Goal: Task Accomplishment & Management: Manage account settings

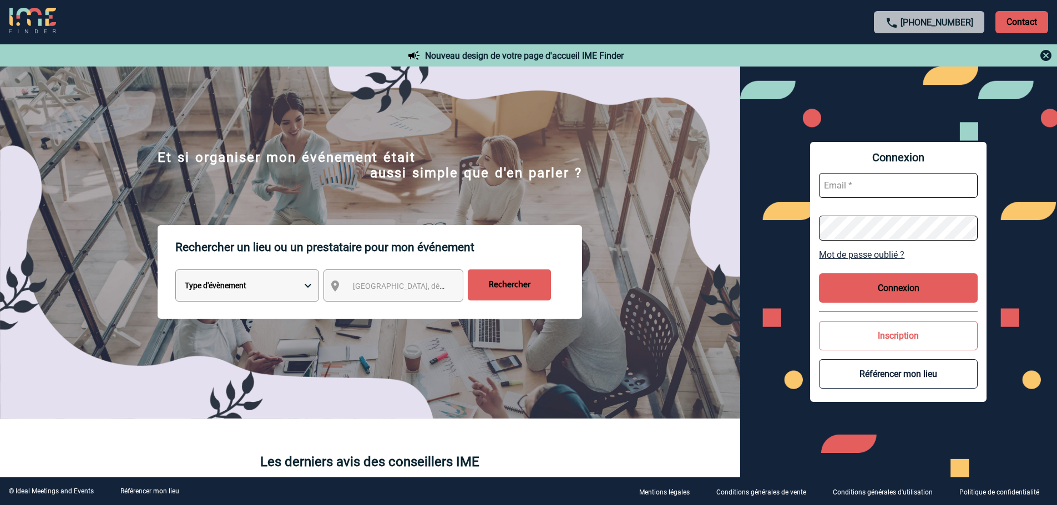
click at [875, 190] on input "text" at bounding box center [898, 185] width 159 height 25
type input "admin_plateforme@ime-groupe.com"
click at [899, 287] on button "Connexion" at bounding box center [898, 288] width 159 height 29
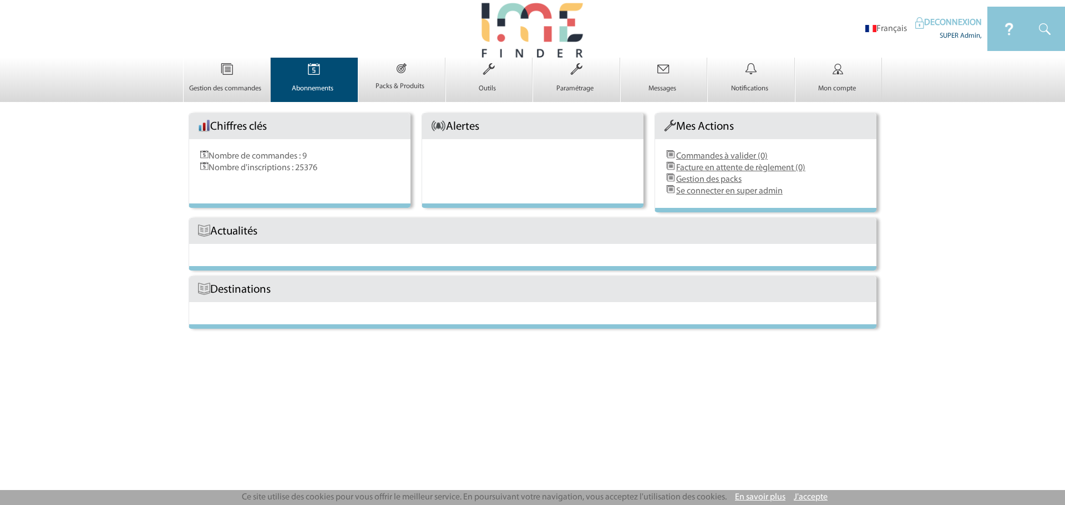
click at [316, 84] on p "Abonnements" at bounding box center [313, 88] width 84 height 9
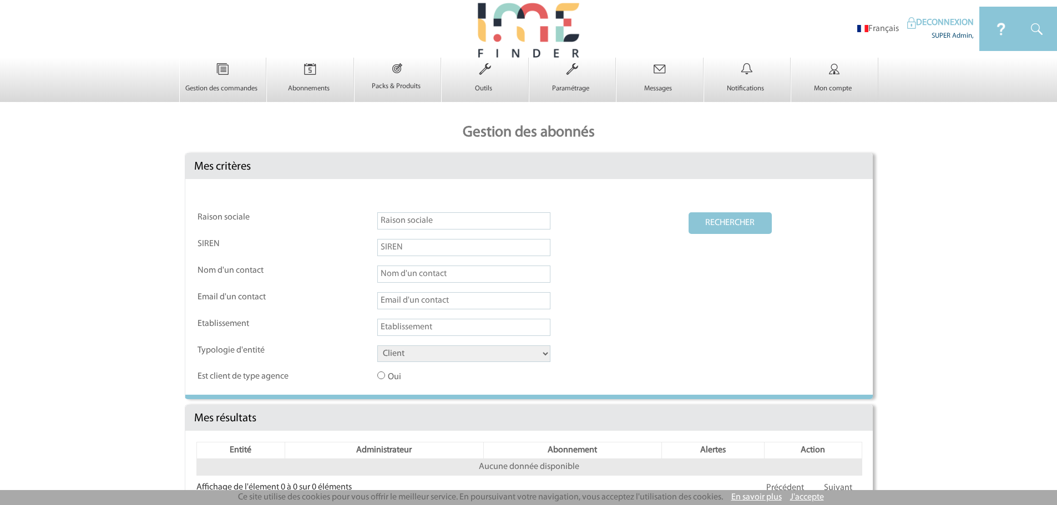
click at [396, 296] on input "text" at bounding box center [463, 300] width 173 height 17
paste input "[PERSON_NAME][EMAIL_ADDRESS][DOMAIN_NAME]"
type input "[PERSON_NAME][EMAIL_ADDRESS][DOMAIN_NAME]"
click at [701, 227] on button "RECHERCHER" at bounding box center [730, 223] width 83 height 22
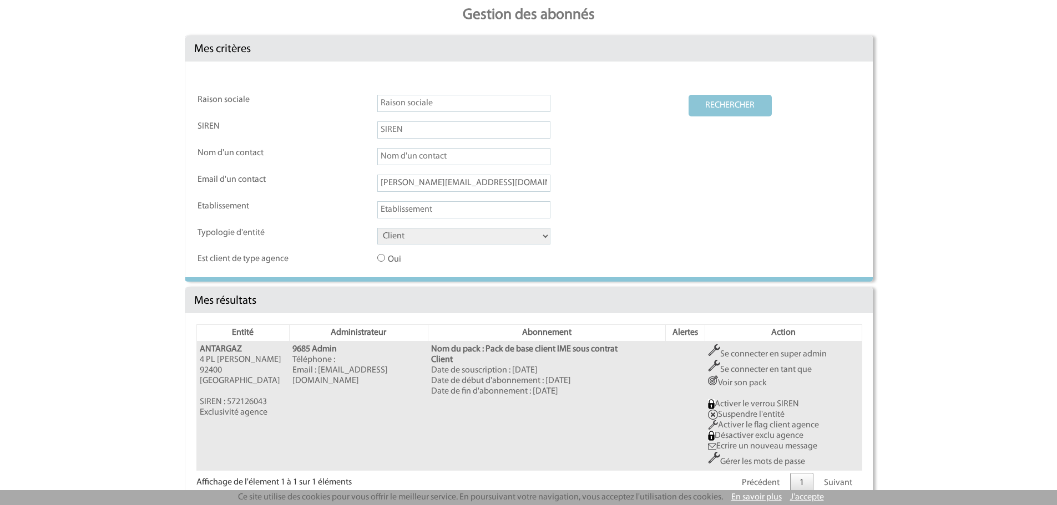
scroll to position [138, 0]
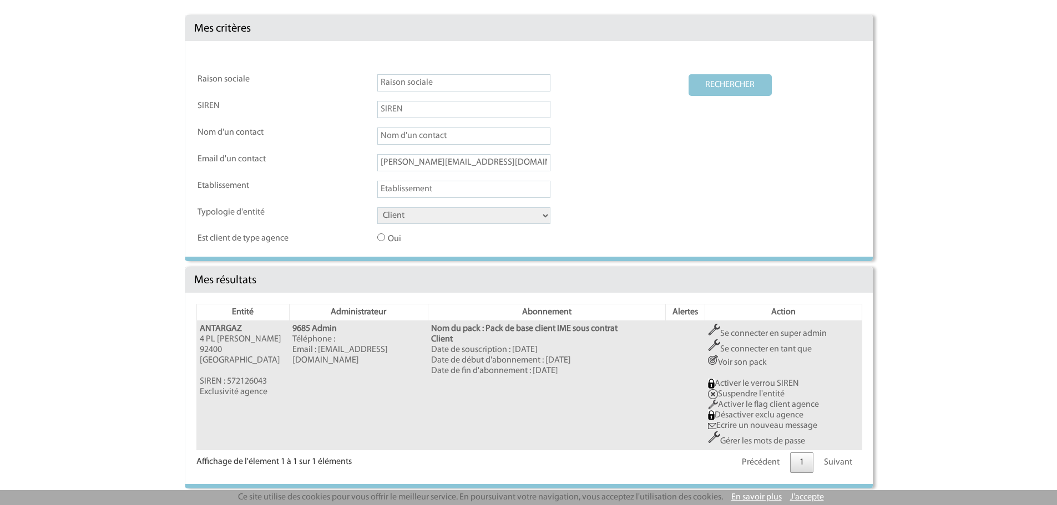
click at [757, 333] on link "Se connecter en super admin" at bounding box center [767, 334] width 119 height 9
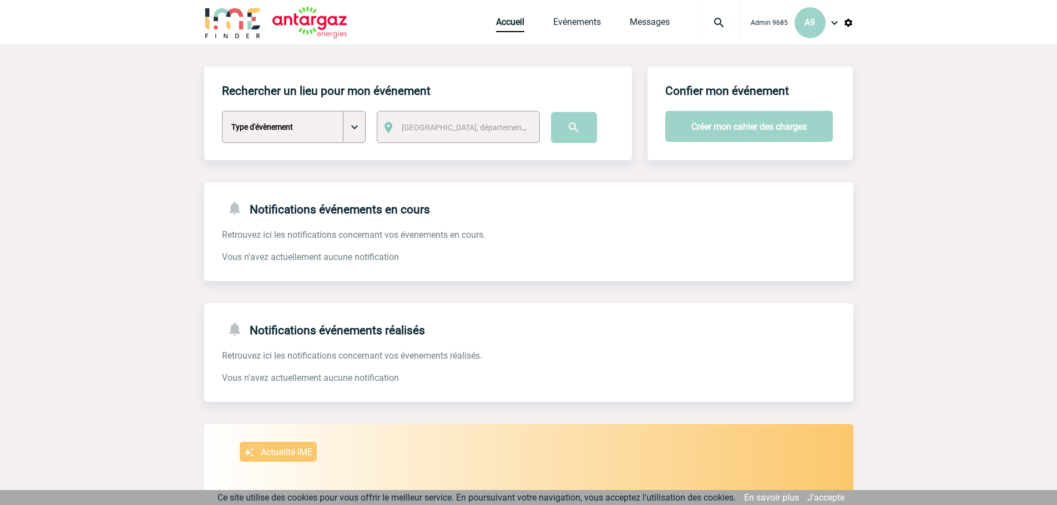
click at [849, 19] on img at bounding box center [848, 23] width 10 height 10
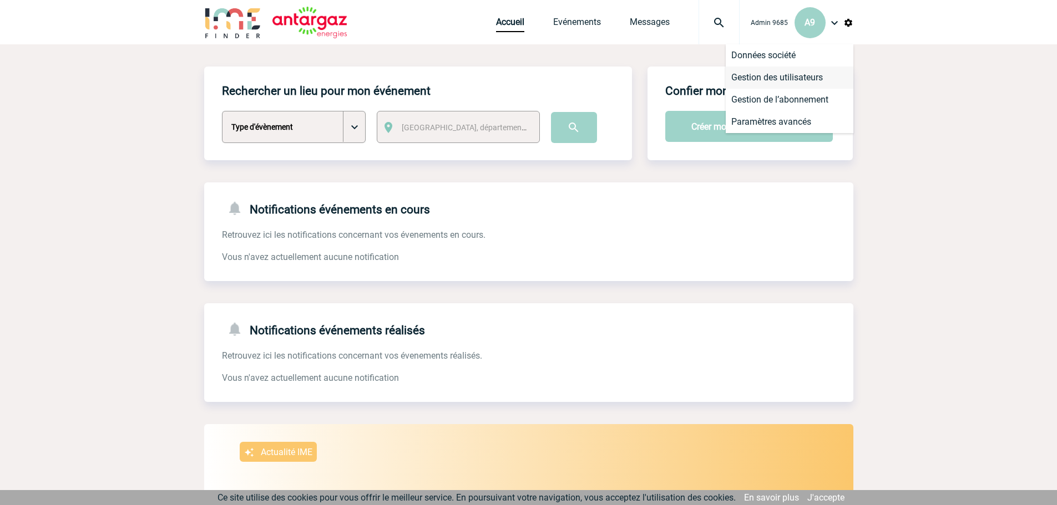
click at [801, 79] on li "Gestion des utilisateurs" at bounding box center [790, 78] width 128 height 22
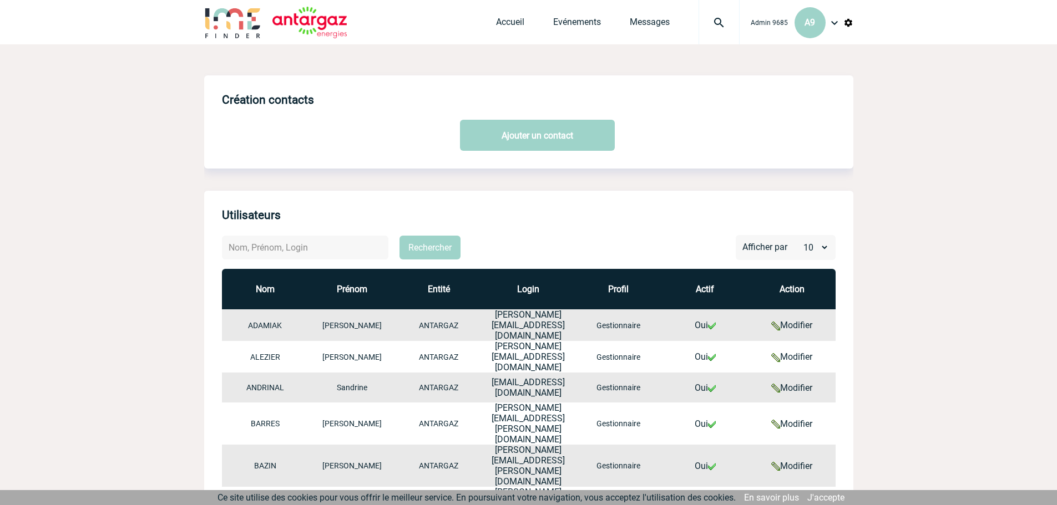
scroll to position [185, 0]
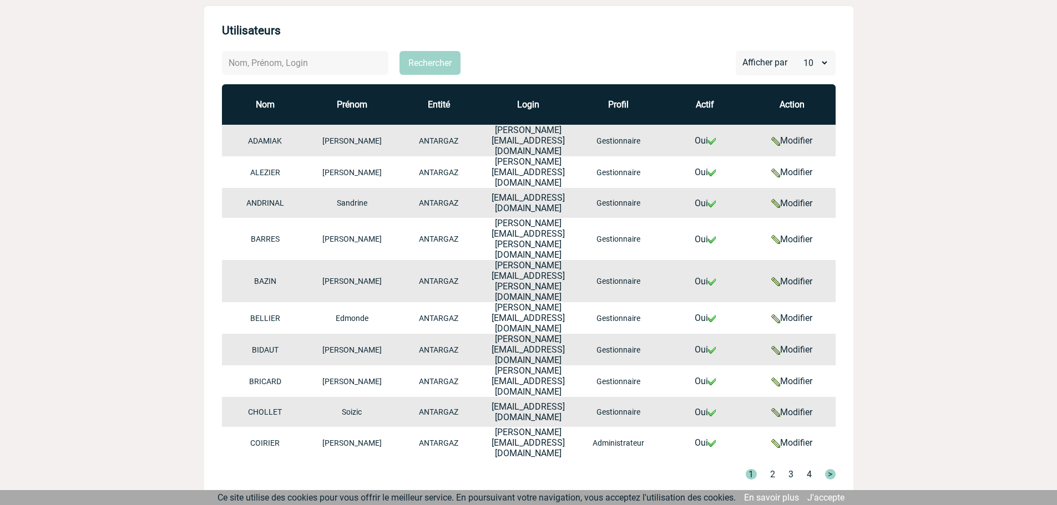
click at [798, 141] on link "Modifier" at bounding box center [791, 140] width 41 height 11
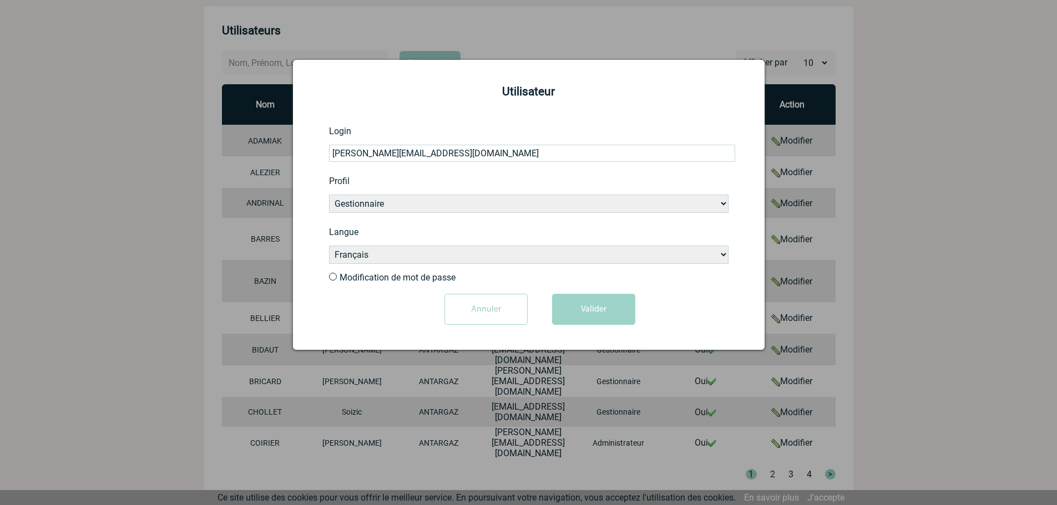
click at [846, 181] on div at bounding box center [528, 252] width 1057 height 505
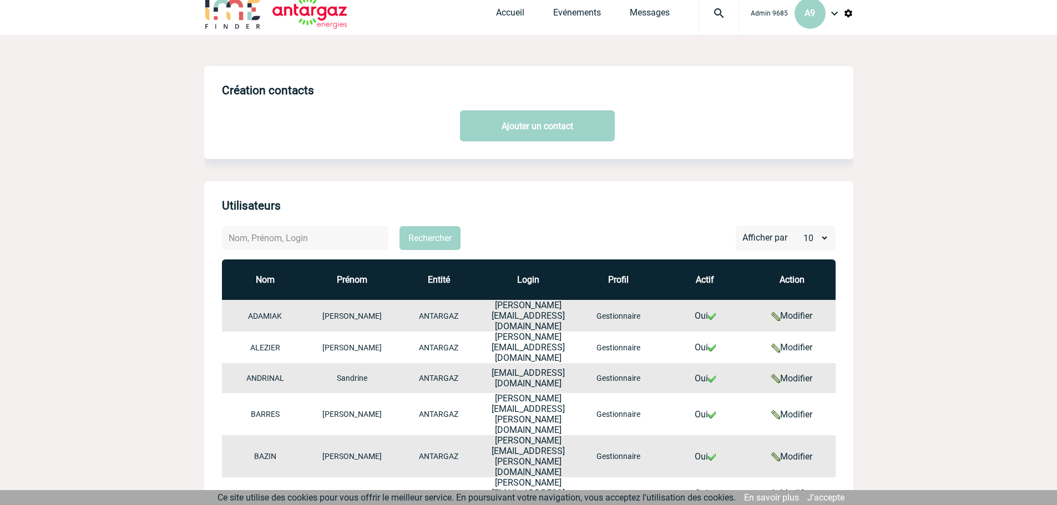
scroll to position [0, 0]
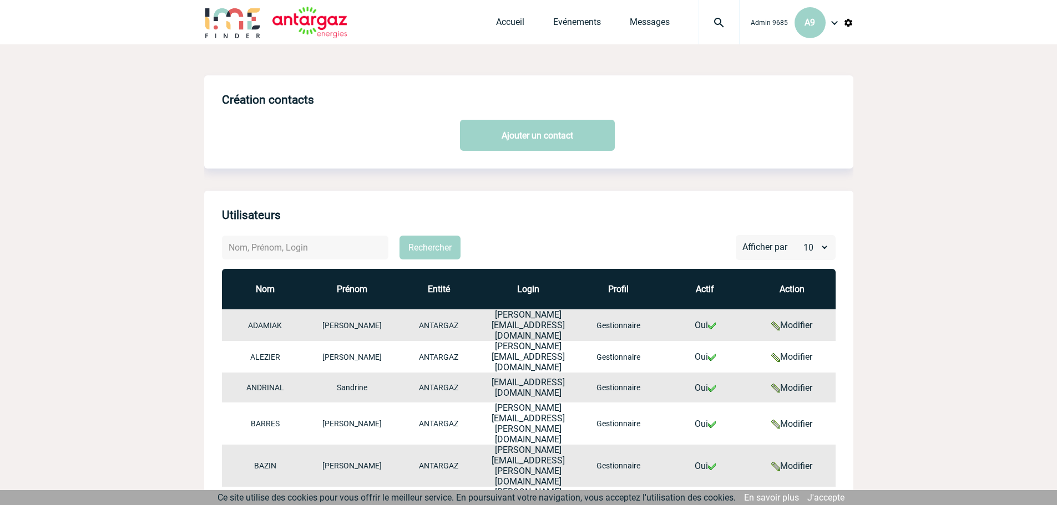
click at [853, 13] on div "Admin 9685 A9 Accueil Evénements" at bounding box center [528, 22] width 1057 height 44
click at [849, 21] on img at bounding box center [848, 23] width 10 height 10
click at [803, 61] on li "Données société" at bounding box center [790, 55] width 128 height 22
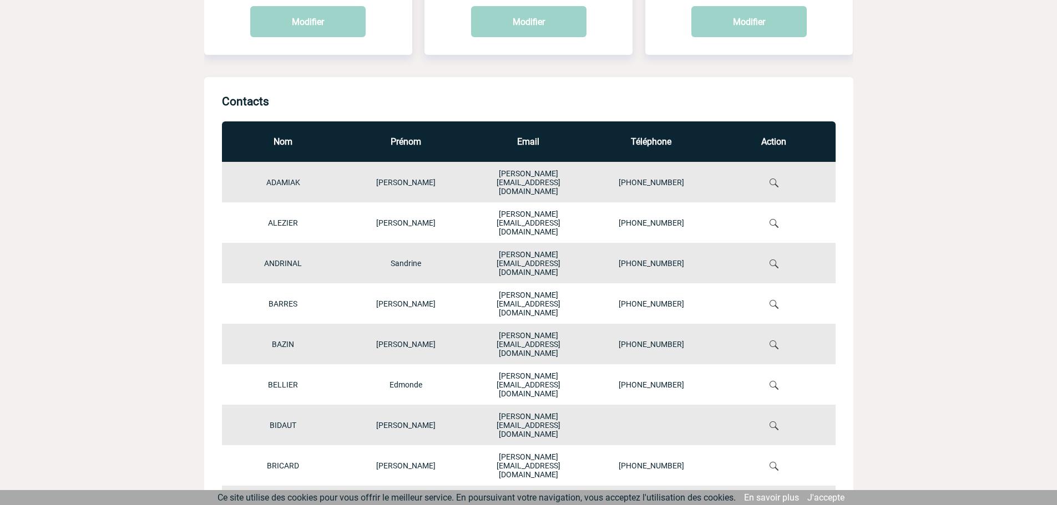
scroll to position [185, 0]
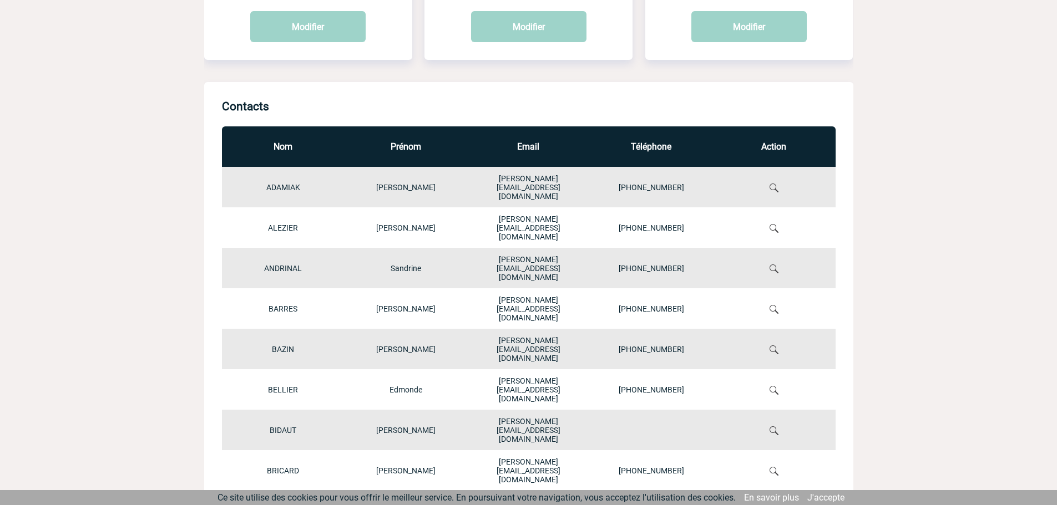
click at [778, 186] on img at bounding box center [774, 188] width 9 height 9
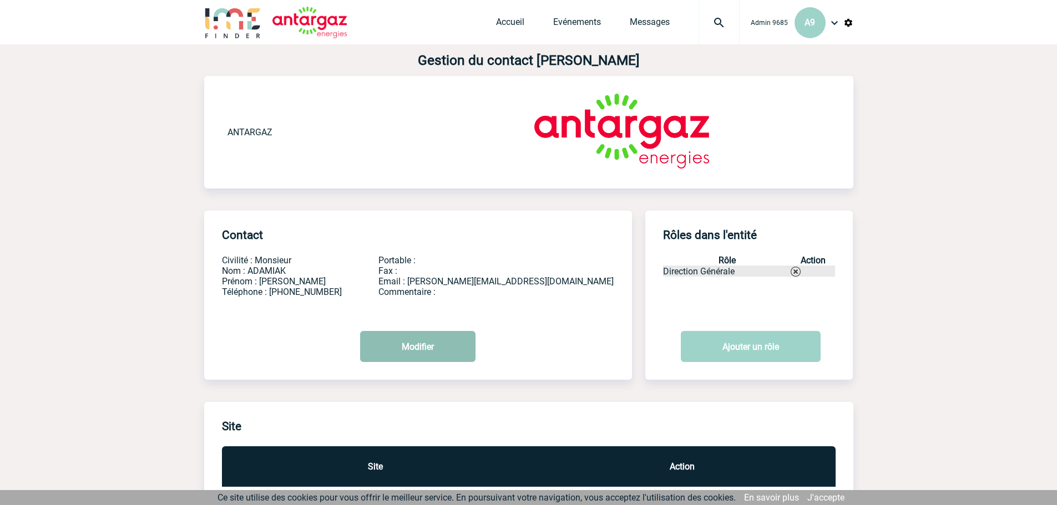
click at [398, 346] on button "Modifier" at bounding box center [417, 346] width 115 height 31
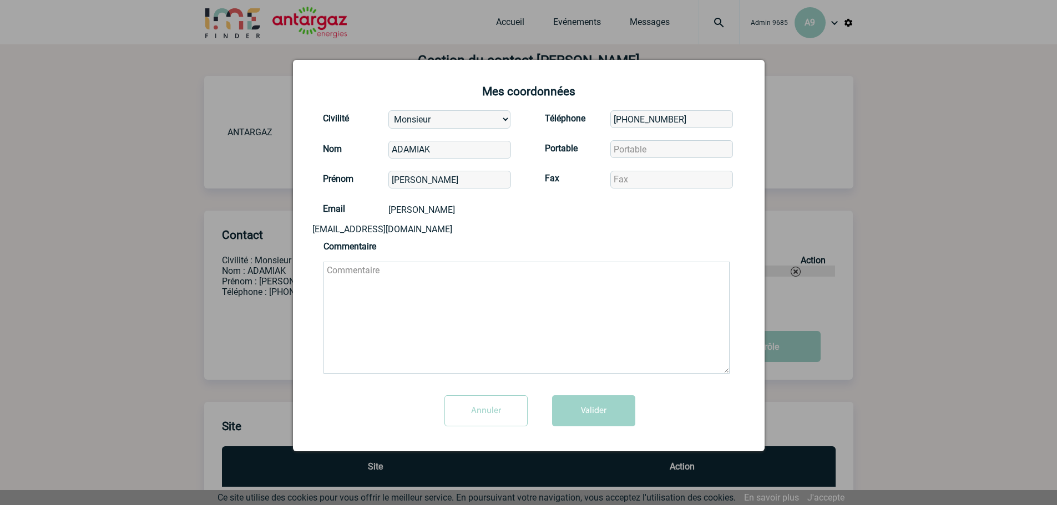
click at [696, 118] on input "[PHONE_NUMBER]" at bounding box center [671, 119] width 123 height 18
click at [630, 150] on input "tel" at bounding box center [671, 149] width 123 height 18
paste input "[PHONE_NUMBER]"
click at [639, 161] on div "Téléphone Portable [PHONE_NUMBER] Fax" at bounding box center [640, 152] width 222 height 90
click at [632, 149] on input "[PHONE_NUMBER]" at bounding box center [671, 149] width 123 height 18
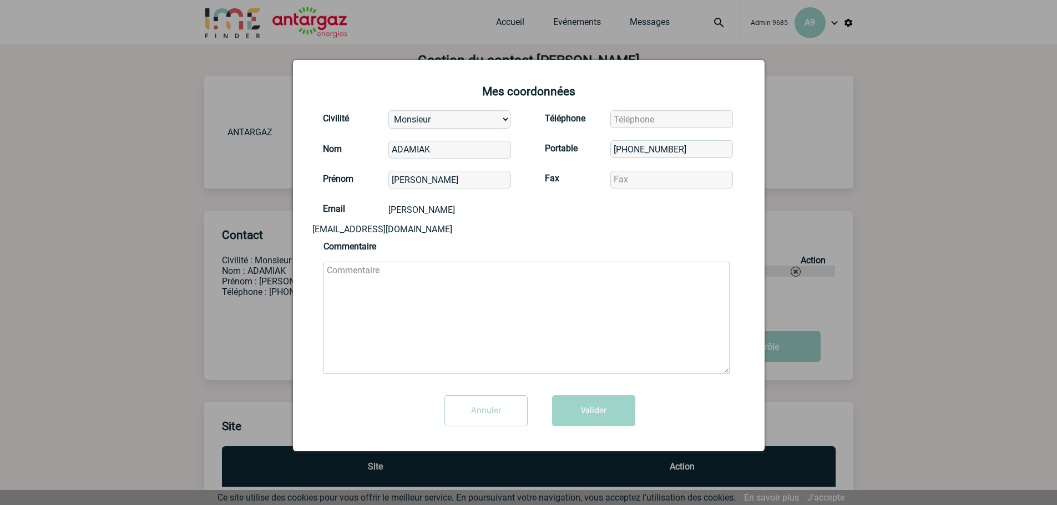
drag, startPoint x: 629, startPoint y: 149, endPoint x: 586, endPoint y: 156, distance: 43.2
click at [589, 155] on div "Téléphone Portable [PHONE_NUMBER] Fax" at bounding box center [640, 152] width 222 height 90
type input "[PHONE_NUMBER]"
click at [574, 398] on button "Valider" at bounding box center [593, 411] width 83 height 31
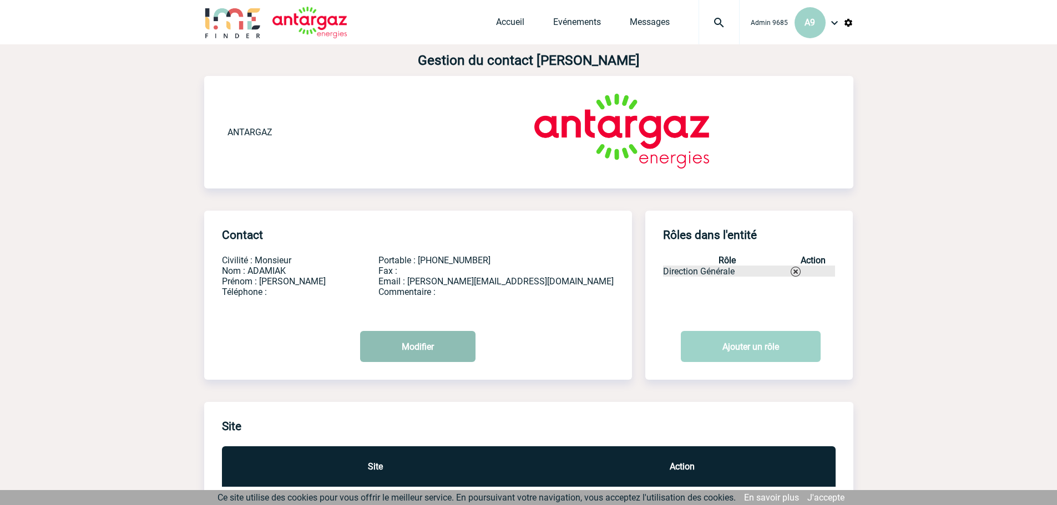
click at [427, 352] on button "Modifier" at bounding box center [417, 346] width 115 height 31
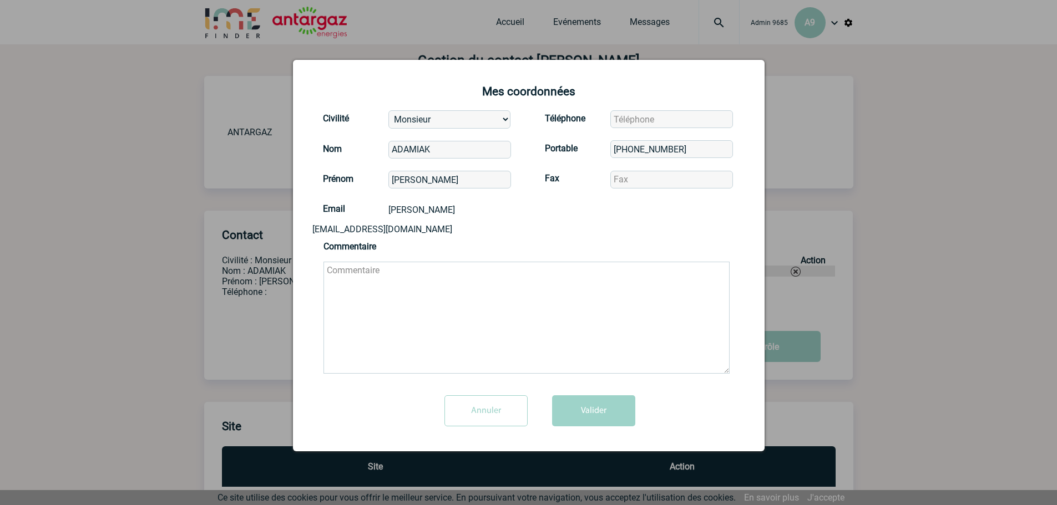
click at [491, 408] on input "Annuler" at bounding box center [485, 411] width 83 height 31
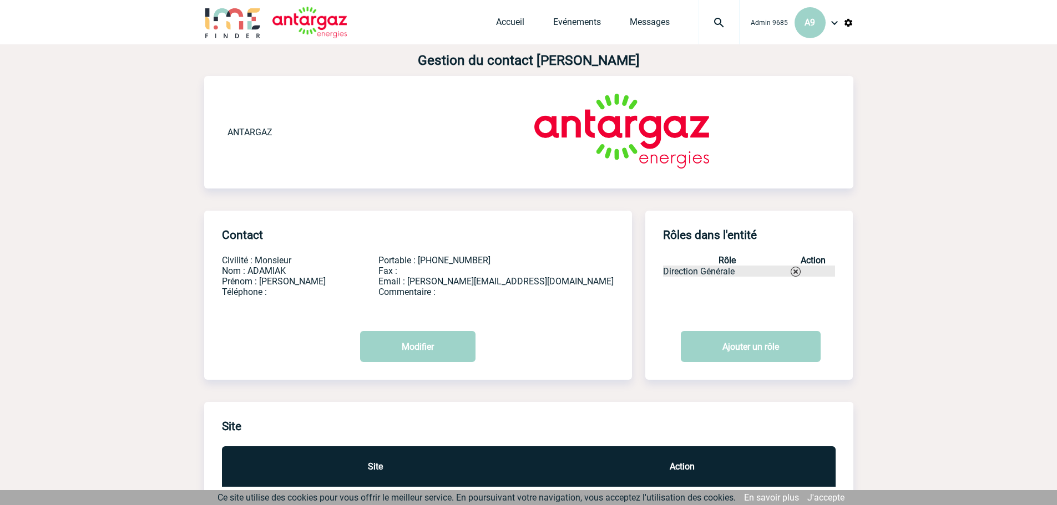
click at [936, 115] on body "Admin 9685 A9 Accueil Evénements" at bounding box center [528, 295] width 1057 height 591
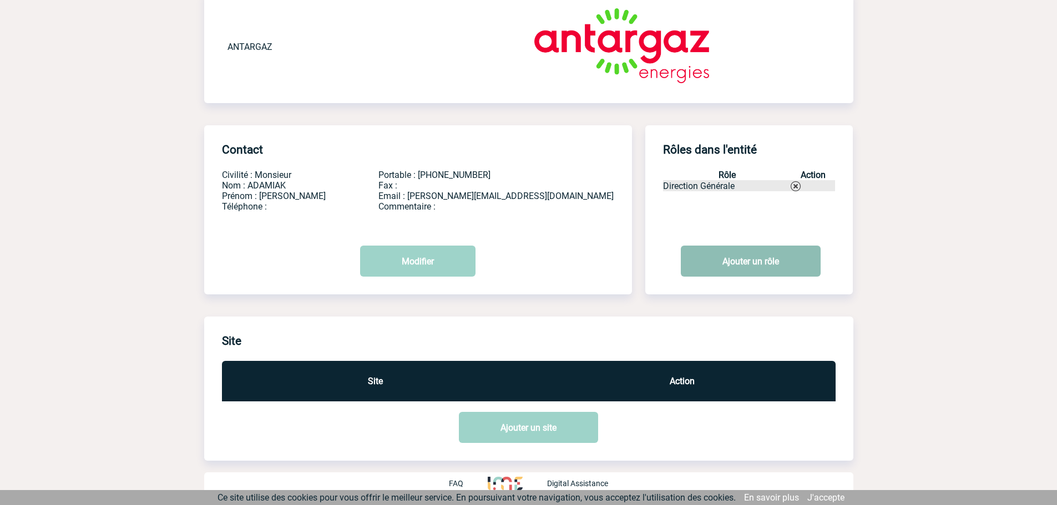
click at [767, 267] on link "Ajouter un rôle" at bounding box center [751, 261] width 140 height 31
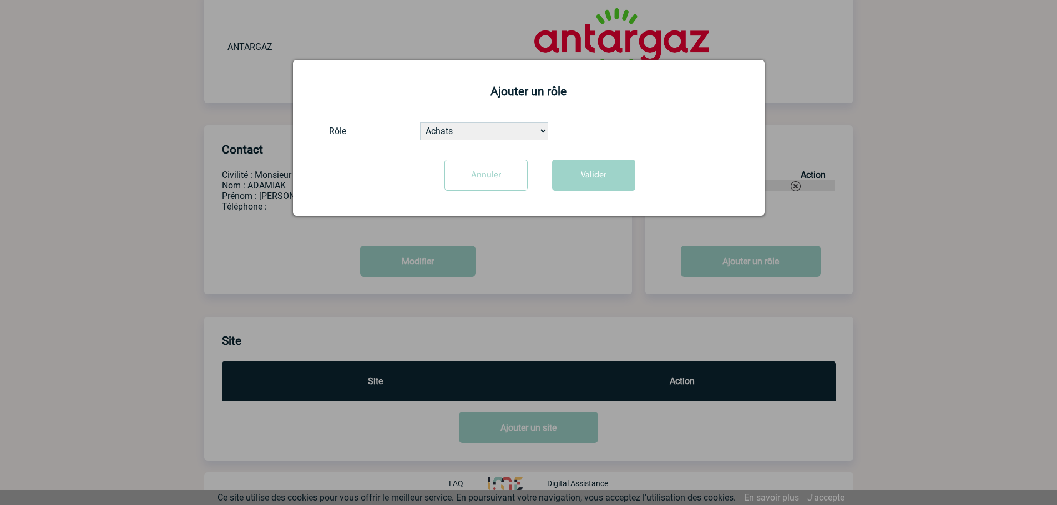
click at [462, 126] on select "Achats Administratif Autre Communication / Marketing Comptabilité Contact événe…" at bounding box center [484, 131] width 128 height 18
click at [580, 176] on button "Valider" at bounding box center [593, 175] width 83 height 31
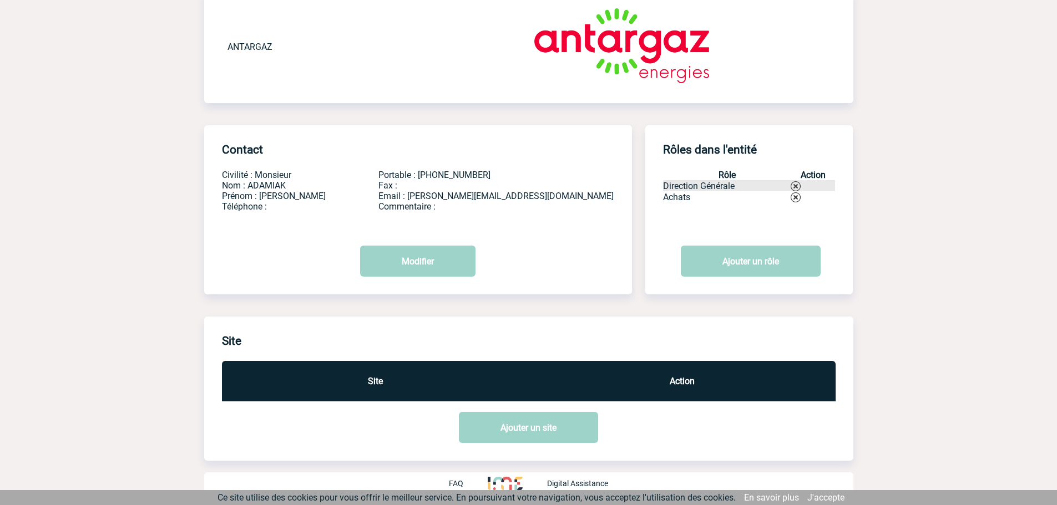
click at [795, 200] on img at bounding box center [796, 198] width 10 height 10
click at [428, 252] on button "Modifier" at bounding box center [417, 261] width 115 height 31
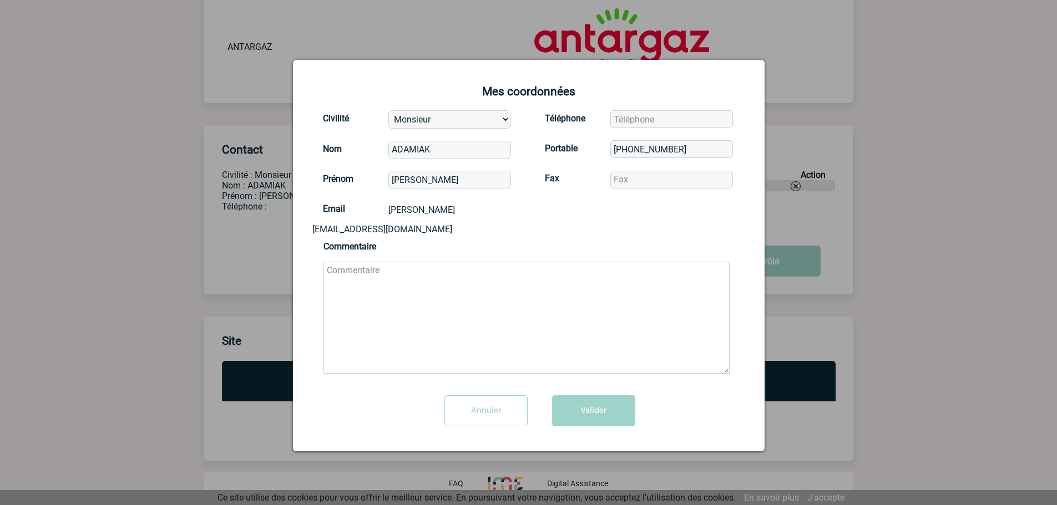
click at [700, 146] on input "[PHONE_NUMBER]" at bounding box center [671, 149] width 123 height 18
click at [675, 120] on input "tel" at bounding box center [671, 119] width 123 height 18
paste input "[PHONE_NUMBER]"
type input "[PHONE_NUMBER]"
click at [588, 400] on button "Valider" at bounding box center [593, 411] width 83 height 31
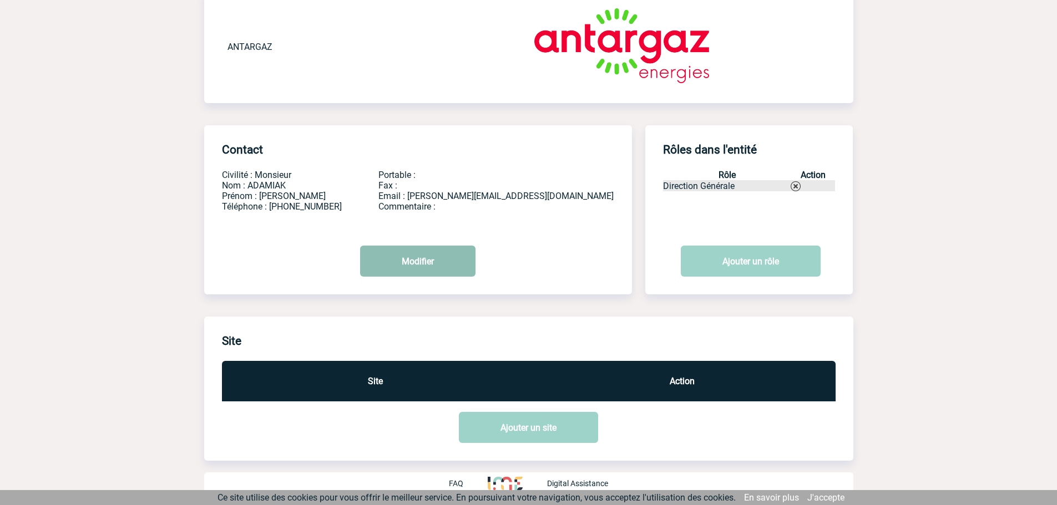
click at [458, 260] on button "Modifier" at bounding box center [417, 261] width 115 height 31
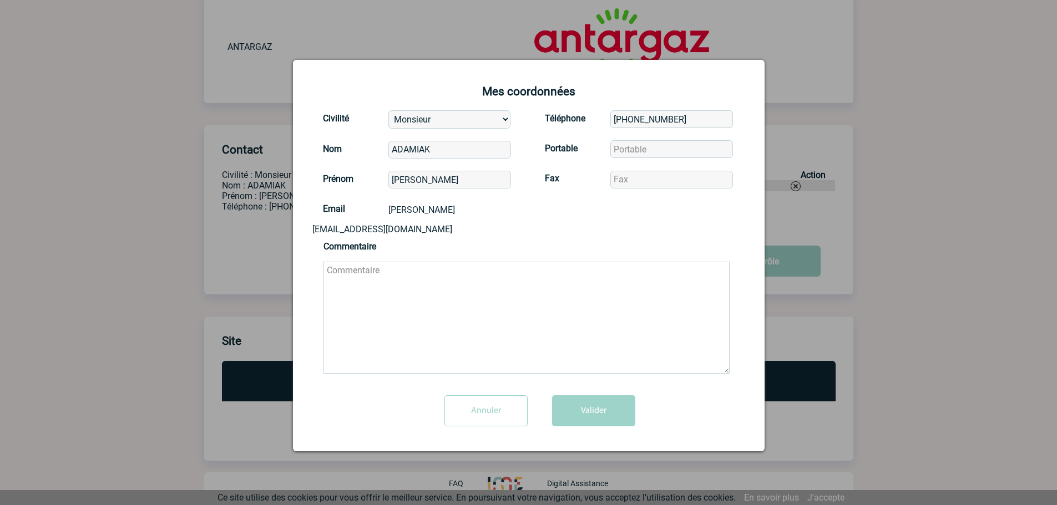
drag, startPoint x: 677, startPoint y: 121, endPoint x: 608, endPoint y: 118, distance: 69.4
click at [608, 118] on div "Téléphone [PHONE_NUMBER] Portable Fax" at bounding box center [640, 152] width 222 height 90
click at [637, 148] on input "tel" at bounding box center [671, 149] width 123 height 18
paste input "[PHONE_NUMBER]"
type input "[PHONE_NUMBER]"
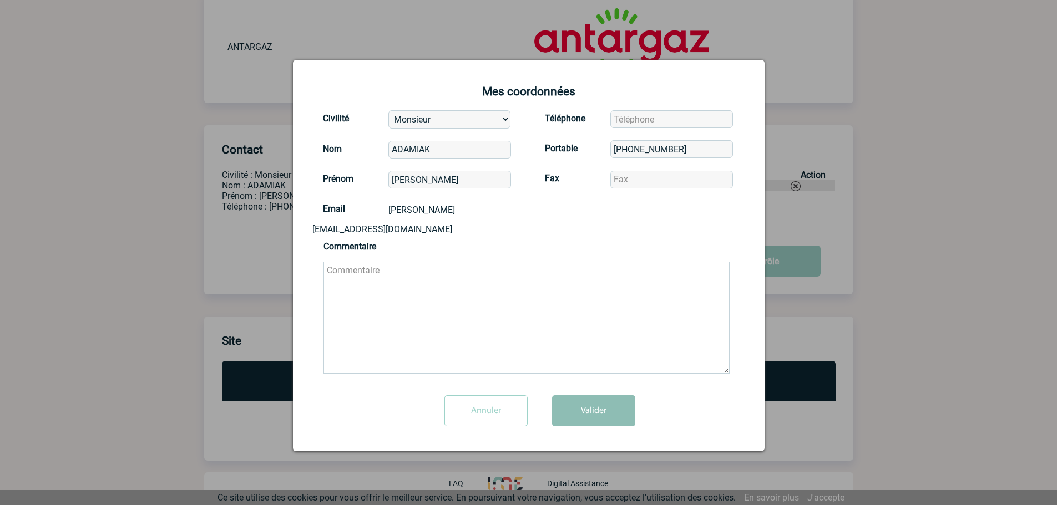
click at [584, 397] on button "Valider" at bounding box center [593, 411] width 83 height 31
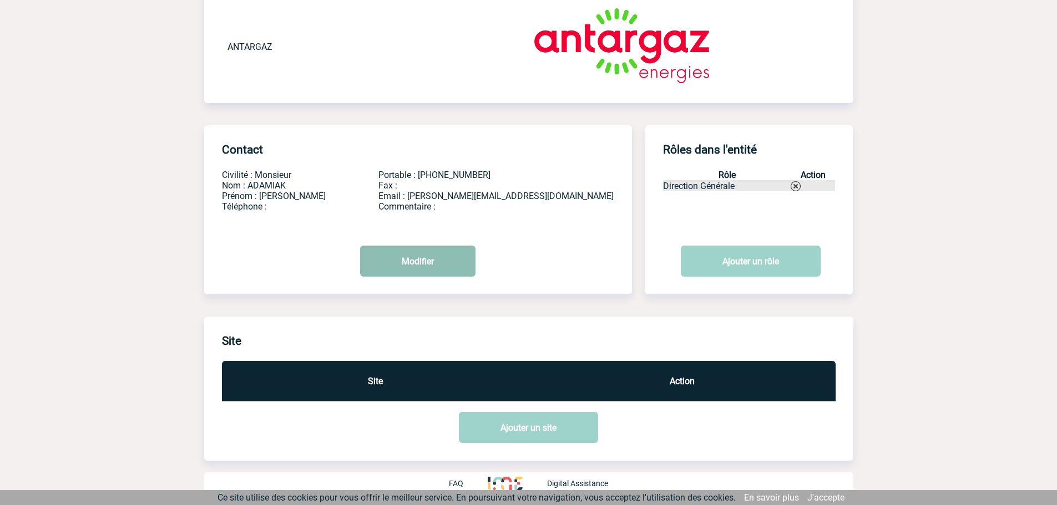
click at [421, 256] on button "Modifier" at bounding box center [417, 261] width 115 height 31
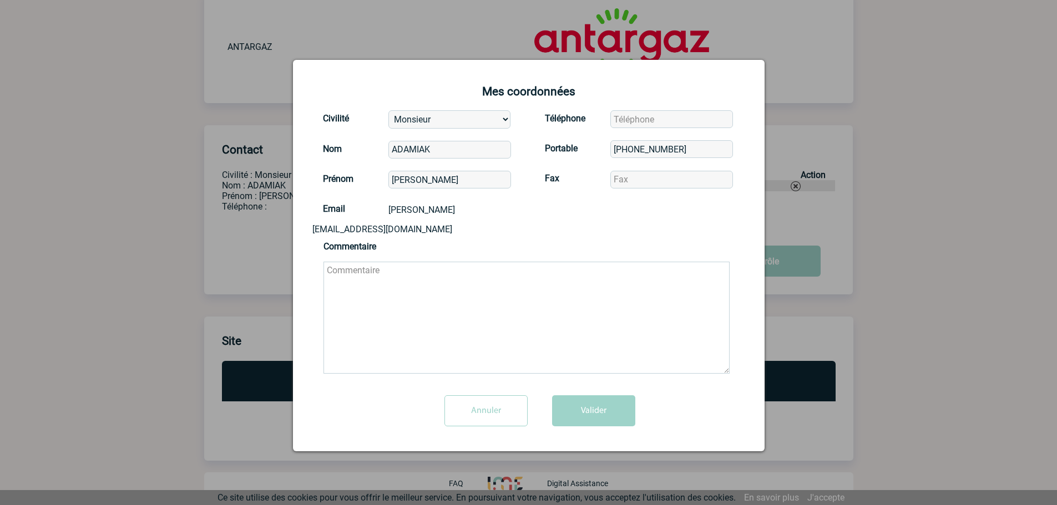
drag, startPoint x: 694, startPoint y: 144, endPoint x: 579, endPoint y: 142, distance: 115.4
click at [579, 142] on div "Téléphone Portable [PHONE_NUMBER] Fax" at bounding box center [640, 152] width 222 height 90
click at [632, 118] on input "tel" at bounding box center [671, 119] width 123 height 18
paste input "[PHONE_NUMBER]"
type input "[PHONE_NUMBER]"
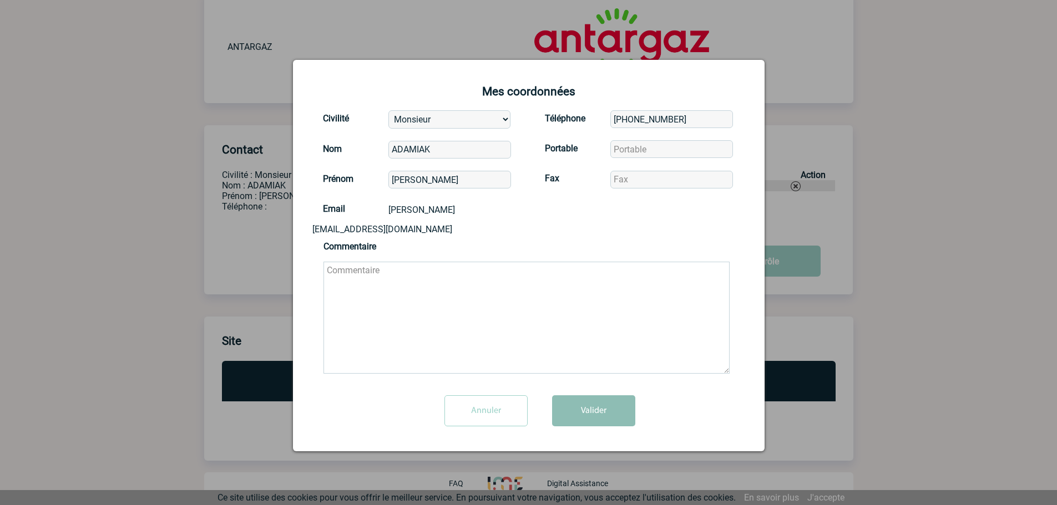
click at [623, 406] on button "Valider" at bounding box center [593, 411] width 83 height 31
